Goal: Task Accomplishment & Management: Use online tool/utility

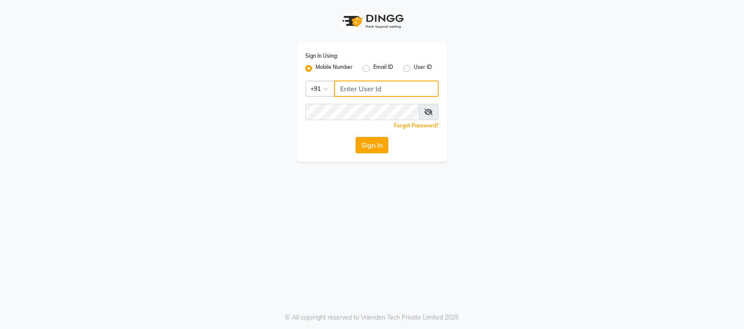
type input "9702815010"
click at [373, 143] on button "Sign In" at bounding box center [372, 145] width 33 height 16
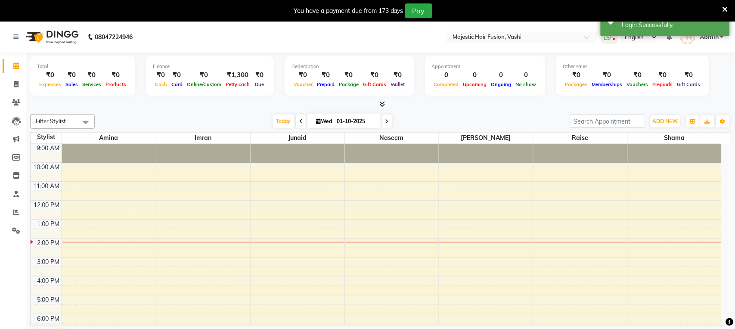
click at [728, 7] on icon at bounding box center [725, 10] width 6 height 8
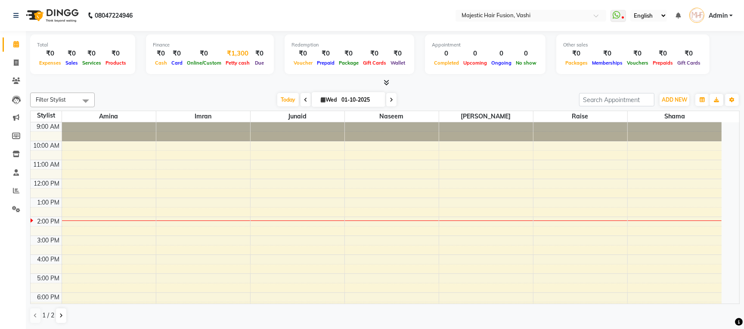
click at [232, 64] on span "Petty cash" at bounding box center [237, 63] width 28 height 6
select select "1664"
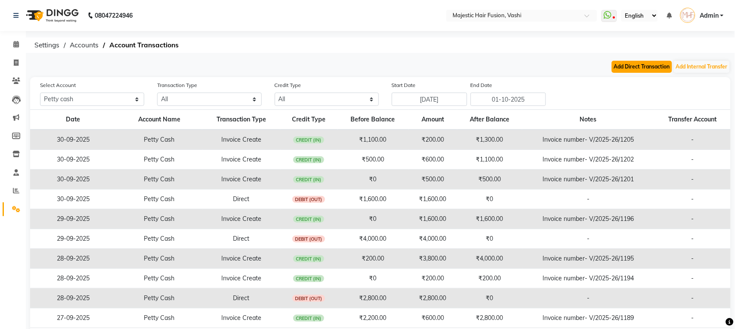
click at [645, 64] on button "Add Direct Transaction" at bounding box center [642, 67] width 60 height 12
select select "direct"
select select "1664"
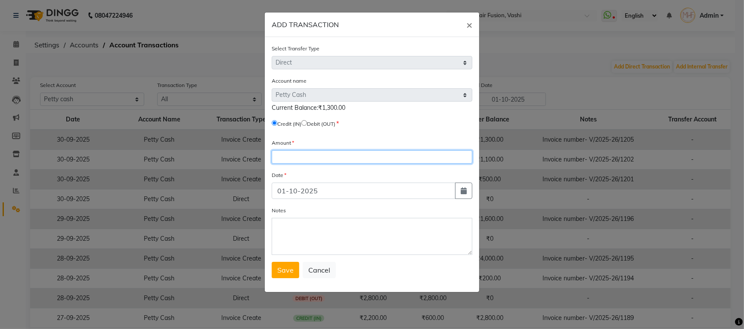
click at [295, 160] on input "number" at bounding box center [372, 156] width 201 height 13
type input "1300"
click at [307, 121] on input "radio" at bounding box center [304, 123] width 6 height 6
radio input "true"
click at [287, 274] on span "Save" at bounding box center [285, 270] width 16 height 9
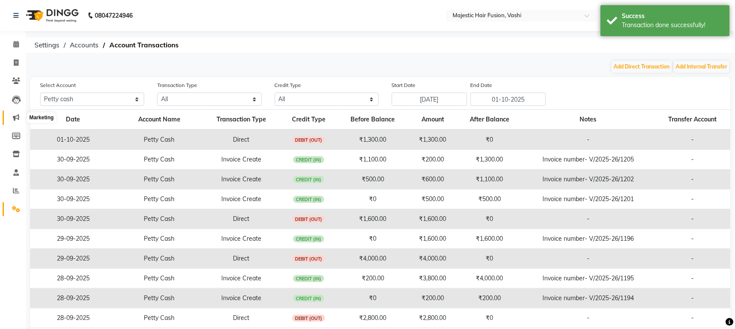
click at [16, 117] on icon at bounding box center [16, 117] width 6 height 6
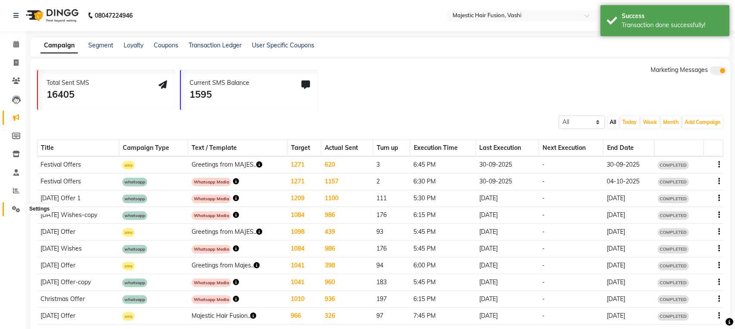
click at [17, 210] on icon at bounding box center [16, 209] width 8 height 6
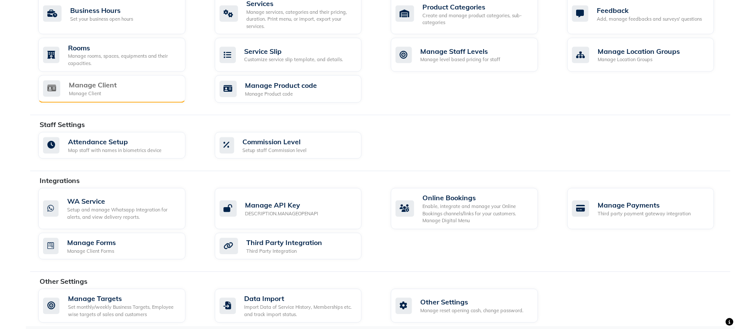
scroll to position [343, 0]
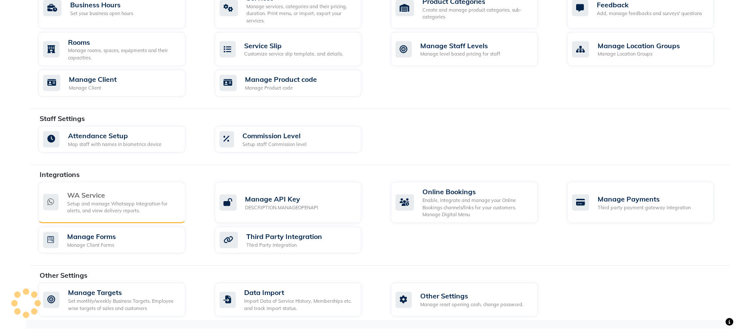
click at [159, 197] on div "WA Service" at bounding box center [123, 195] width 112 height 10
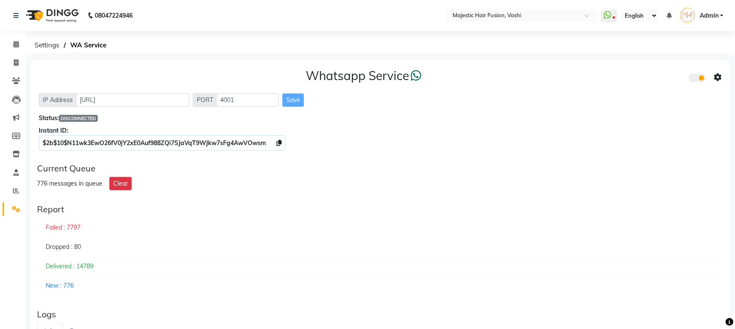
click at [84, 116] on span "DISCONNECTED" at bounding box center [78, 118] width 39 height 7
click at [52, 121] on div "Status: DISCONNECTED" at bounding box center [380, 118] width 683 height 9
click at [81, 119] on div "Status: DISCONNECTED" at bounding box center [380, 118] width 683 height 9
click at [82, 117] on span "DISCONNECTED" at bounding box center [78, 118] width 39 height 7
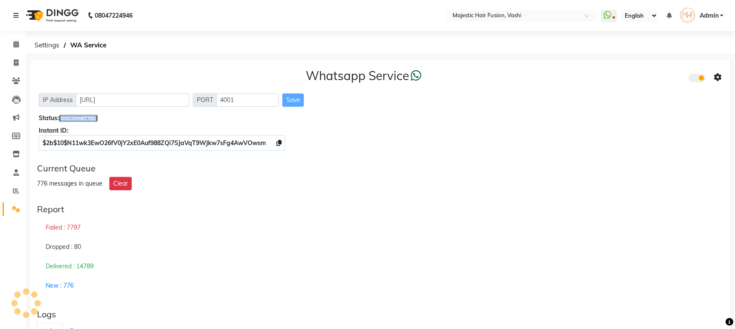
click at [84, 117] on span "DISCONNECTED" at bounding box center [78, 118] width 39 height 7
click at [84, 118] on span "DISCONNECTED" at bounding box center [78, 118] width 39 height 7
drag, startPoint x: 84, startPoint y: 118, endPoint x: 89, endPoint y: 117, distance: 4.5
click at [87, 118] on span "DISCONNECTED" at bounding box center [78, 118] width 39 height 7
click at [245, 248] on div "Dropped : 80" at bounding box center [380, 247] width 687 height 20
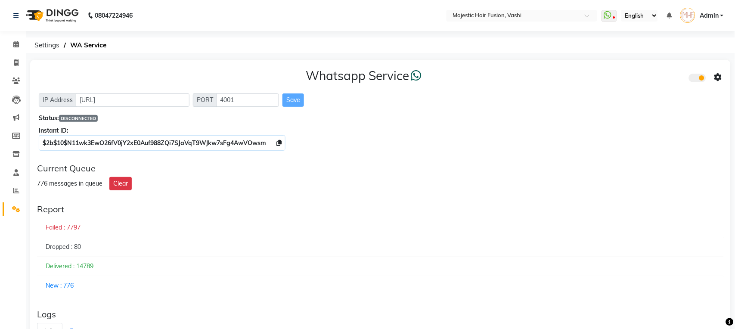
click at [71, 118] on span "DISCONNECTED" at bounding box center [78, 118] width 39 height 7
click at [88, 119] on span "DISCONNECTED" at bounding box center [78, 118] width 39 height 7
click at [68, 116] on span "DISCONNECTED" at bounding box center [78, 118] width 39 height 7
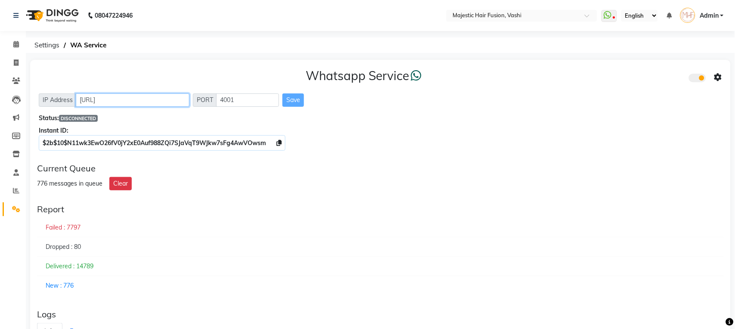
click at [120, 102] on input "[URL]" at bounding box center [133, 99] width 114 height 13
click at [87, 100] on input "[URL]" at bounding box center [133, 99] width 114 height 13
click at [388, 183] on div "776 messages in queue Clear" at bounding box center [380, 183] width 687 height 13
click at [292, 100] on div "Save" at bounding box center [293, 99] width 22 height 13
click at [15, 64] on icon at bounding box center [16, 62] width 5 height 6
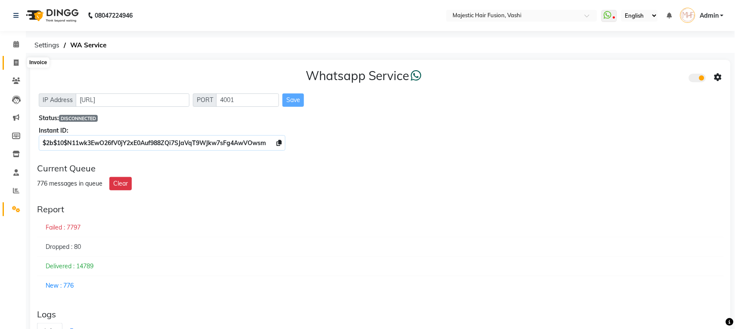
select select "service"
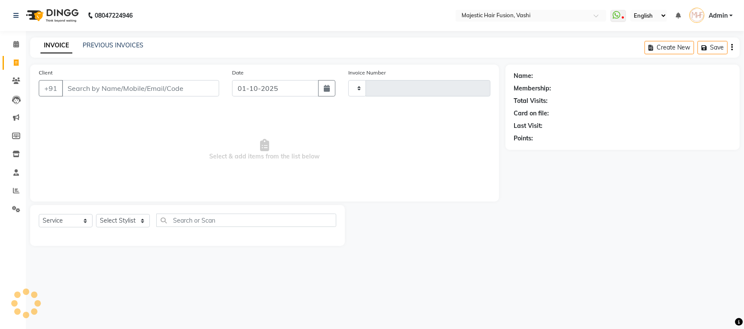
type input "1206"
select select "559"
click at [12, 209] on icon at bounding box center [16, 209] width 8 height 6
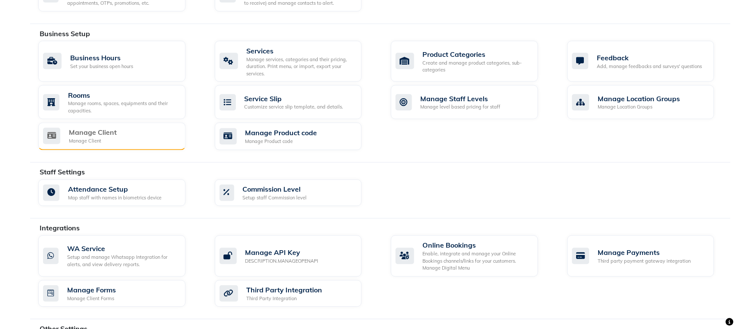
scroll to position [343, 0]
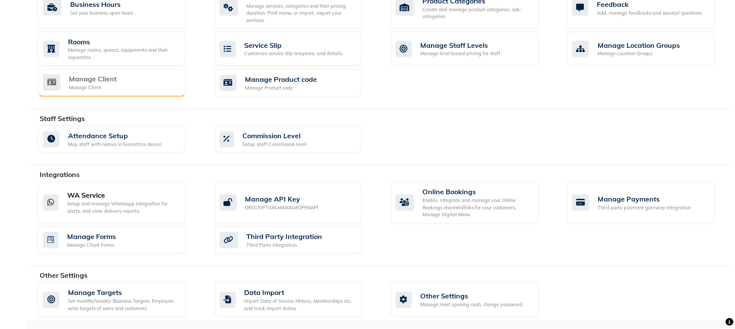
click at [121, 204] on div "Setup and manage Whatsapp Integration for alerts, and view delivery reports." at bounding box center [123, 208] width 112 height 14
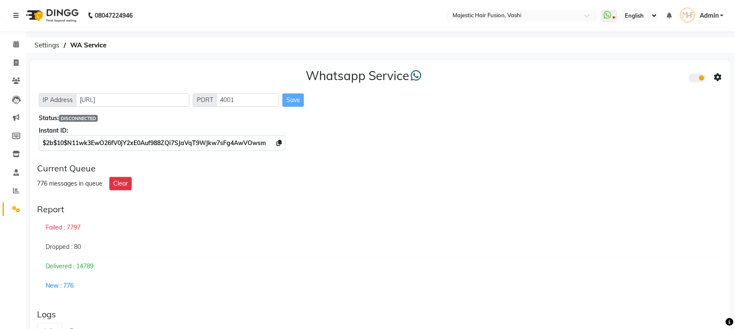
click at [51, 131] on div "Instant ID:" at bounding box center [380, 130] width 683 height 9
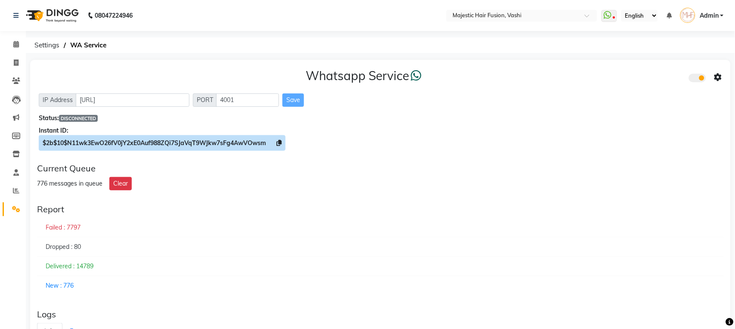
click at [124, 139] on span "$2b$10$N11wk3EwO26fV0jY2xE0Auf988ZQi7SJaVqT9WJkw7sFg4AwVOwsm" at bounding box center [154, 143] width 223 height 8
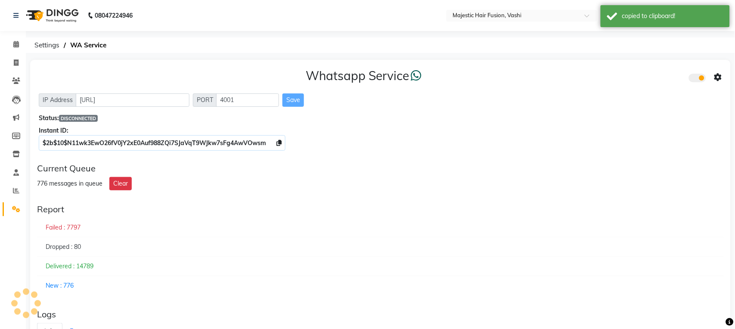
click at [83, 117] on span "DISCONNECTED" at bounding box center [78, 118] width 39 height 7
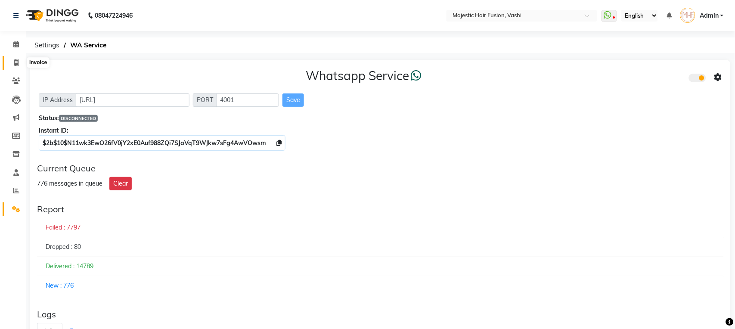
click at [16, 62] on icon at bounding box center [16, 62] width 5 height 6
select select "service"
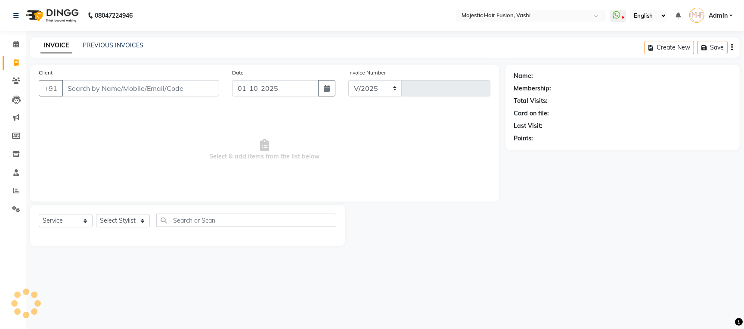
select select "559"
type input "1206"
click at [433, 242] on div at bounding box center [425, 225] width 161 height 41
click at [576, 267] on div "08047224946 Select Location × Majestic Hair Fusion, Vashi WhatsApp Status ✕ Sta…" at bounding box center [372, 164] width 744 height 329
click at [115, 48] on link "PREVIOUS INVOICES" at bounding box center [113, 45] width 61 height 8
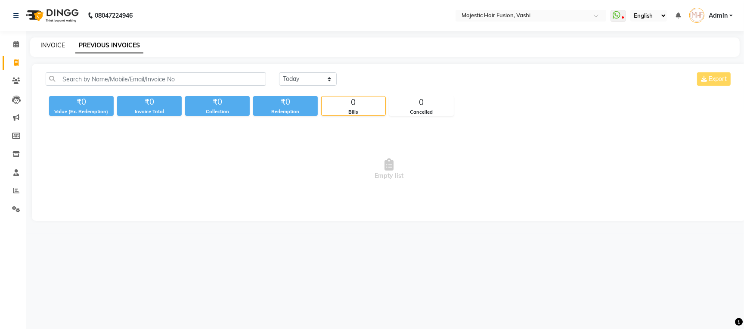
click at [47, 42] on link "INVOICE" at bounding box center [52, 45] width 25 height 8
select select "service"
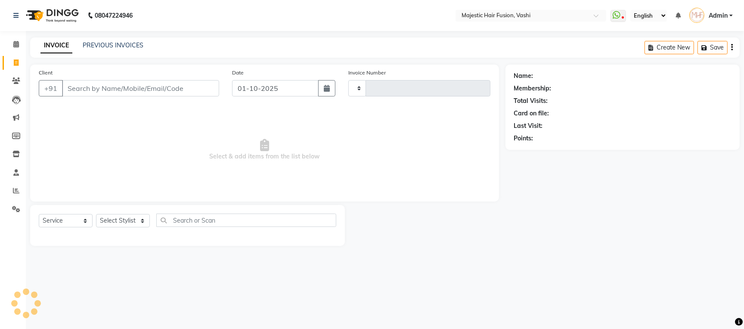
type input "1206"
select select "559"
click at [15, 193] on icon at bounding box center [16, 190] width 6 height 6
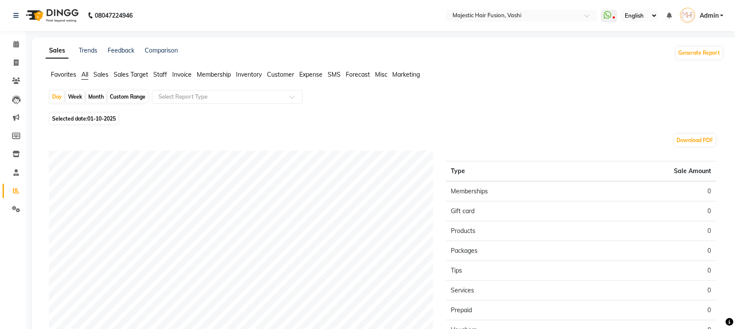
click at [98, 97] on div "Month" at bounding box center [96, 97] width 20 height 12
select select "10"
select select "2025"
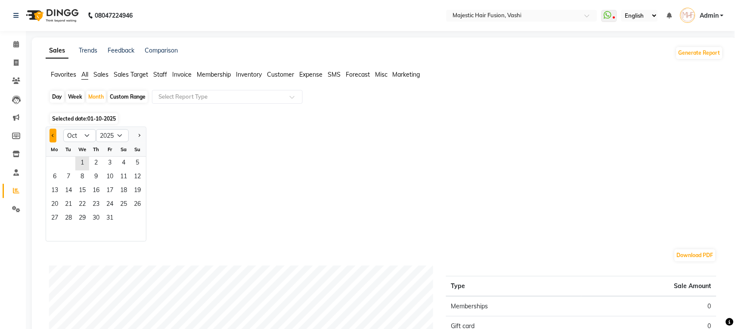
click at [51, 133] on button "Previous month" at bounding box center [53, 136] width 7 height 14
select select "9"
click at [56, 161] on span "1" at bounding box center [55, 164] width 14 height 14
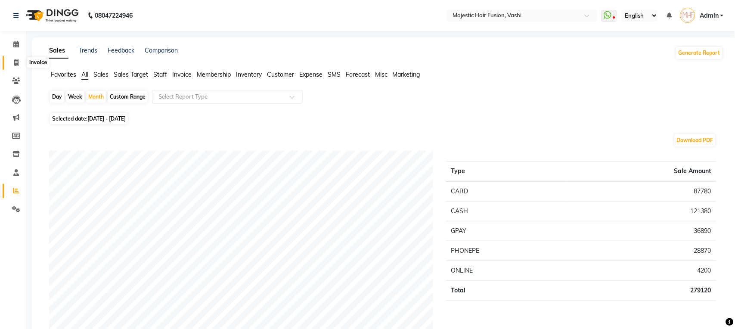
click at [15, 64] on icon at bounding box center [16, 62] width 5 height 6
select select "559"
select select "service"
